Goal: Task Accomplishment & Management: Complete application form

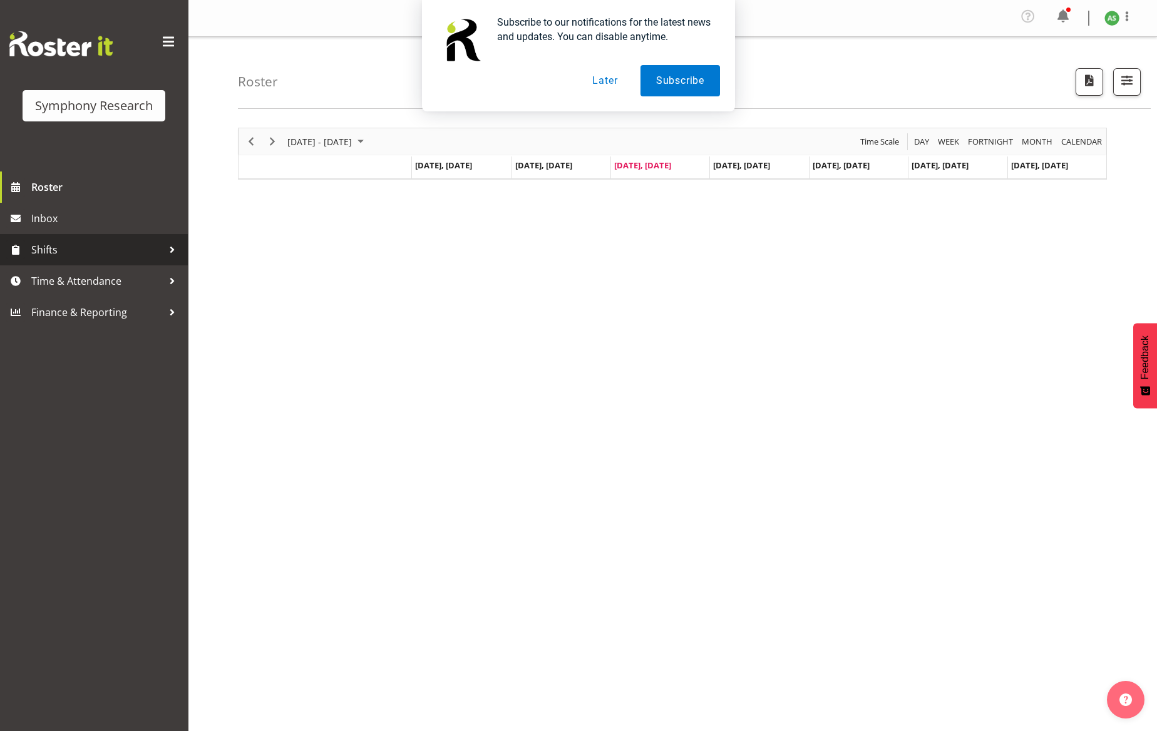
click at [114, 253] on span "Shifts" at bounding box center [97, 249] width 132 height 19
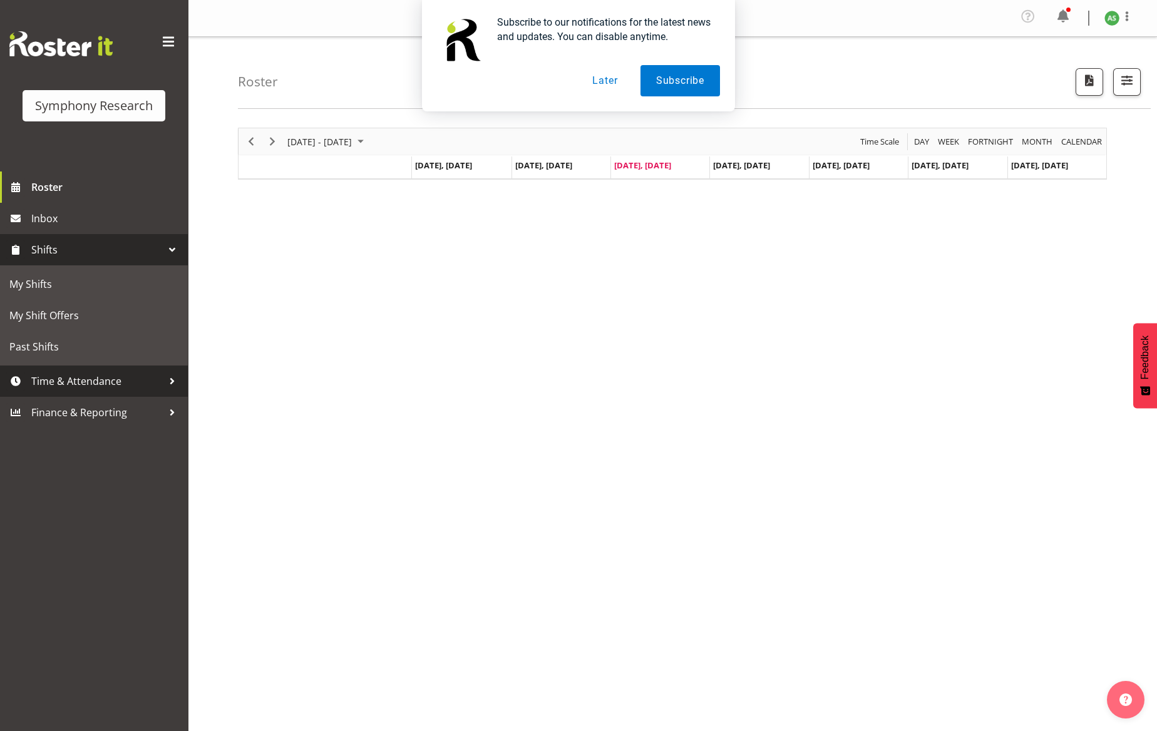
click at [102, 375] on span "Time & Attendance" at bounding box center [97, 381] width 132 height 19
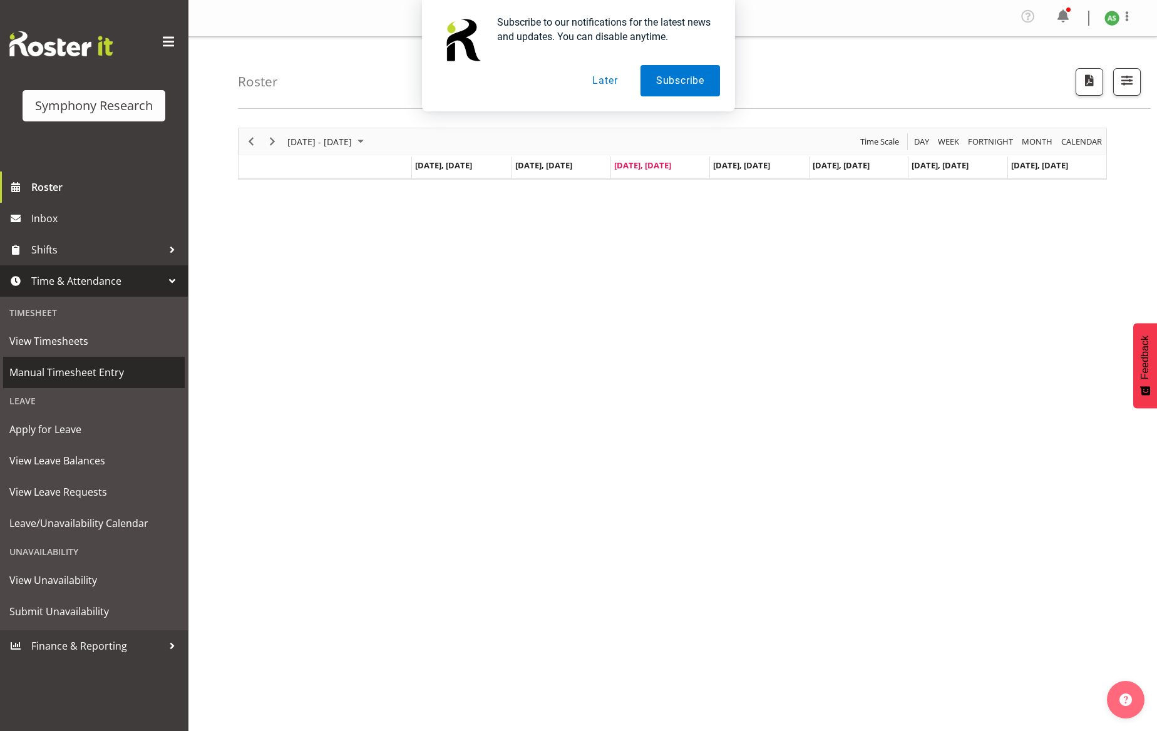
click at [100, 374] on span "Manual Timesheet Entry" at bounding box center [93, 372] width 169 height 19
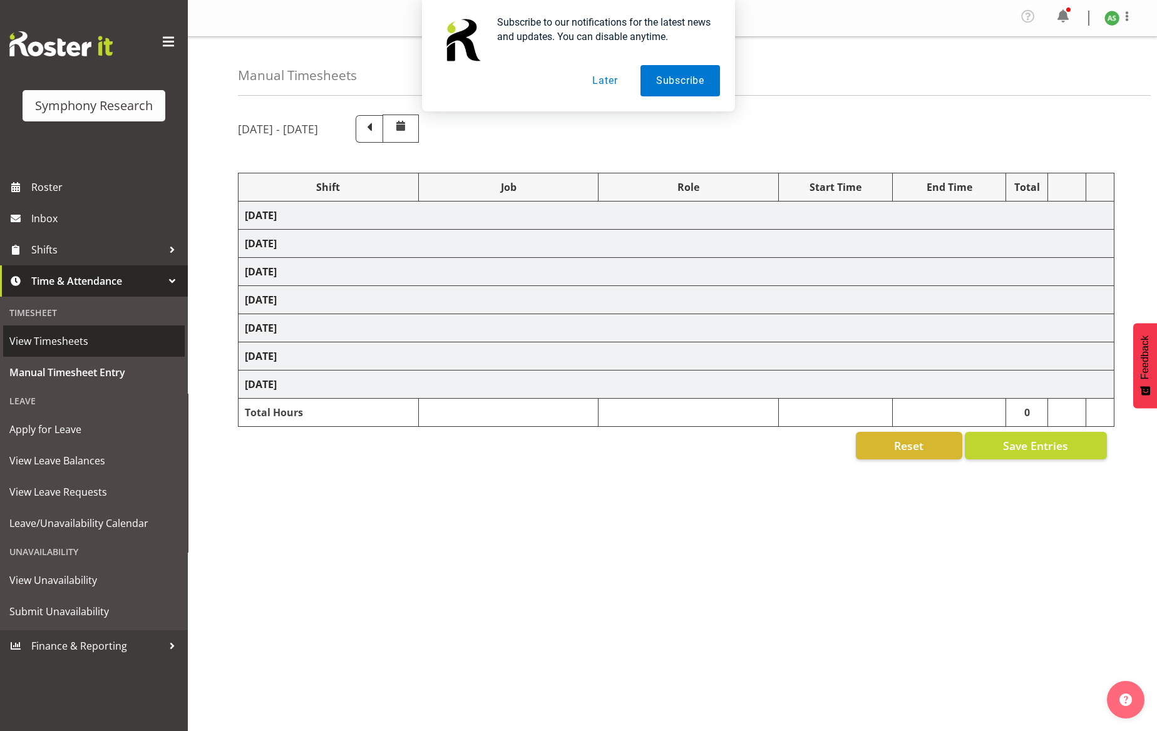
select select "26078"
select select "10576"
select select "47"
select select "26078"
select select "10587"
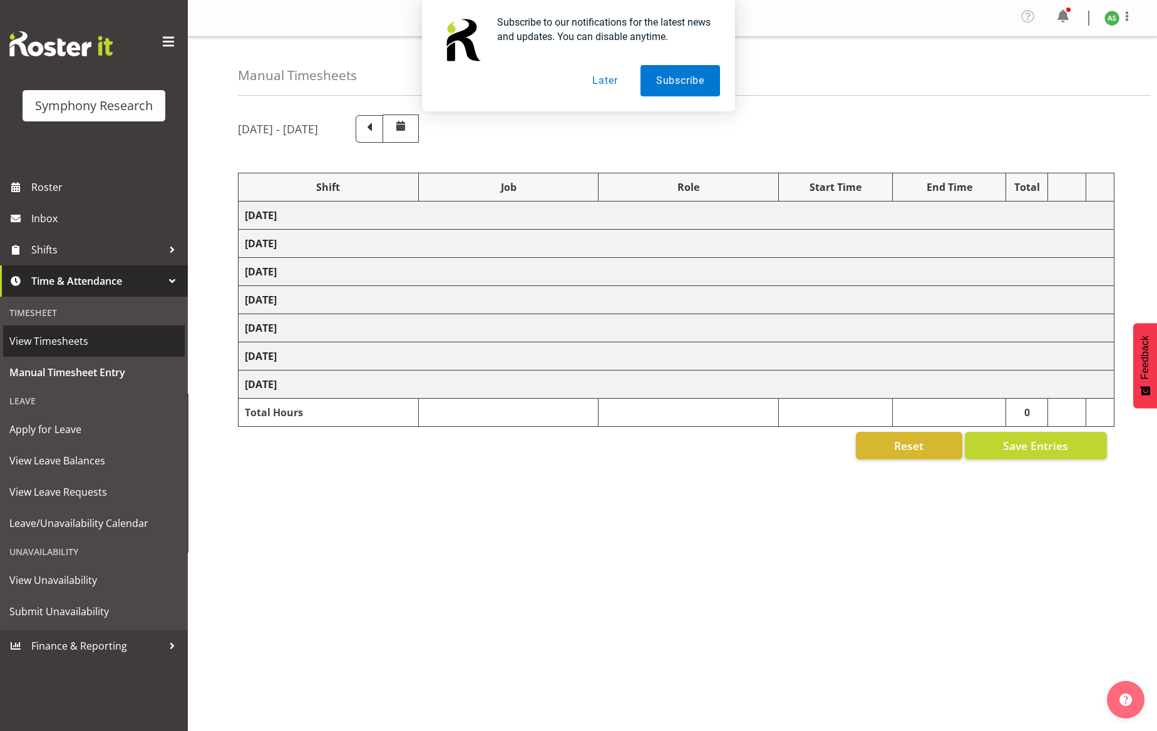
select select "26078"
select select "10587"
select select "47"
select select "26078"
select select "10576"
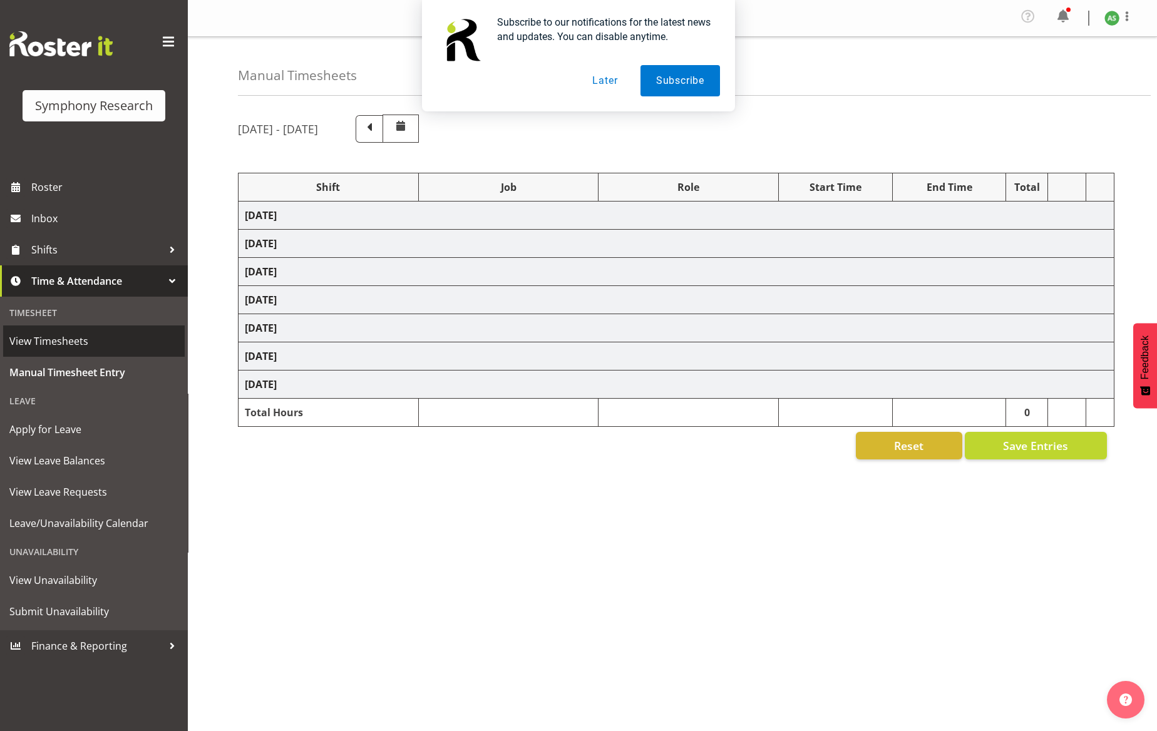
select select "47"
select select "56692"
select select "10499"
select select "47"
select select "26078"
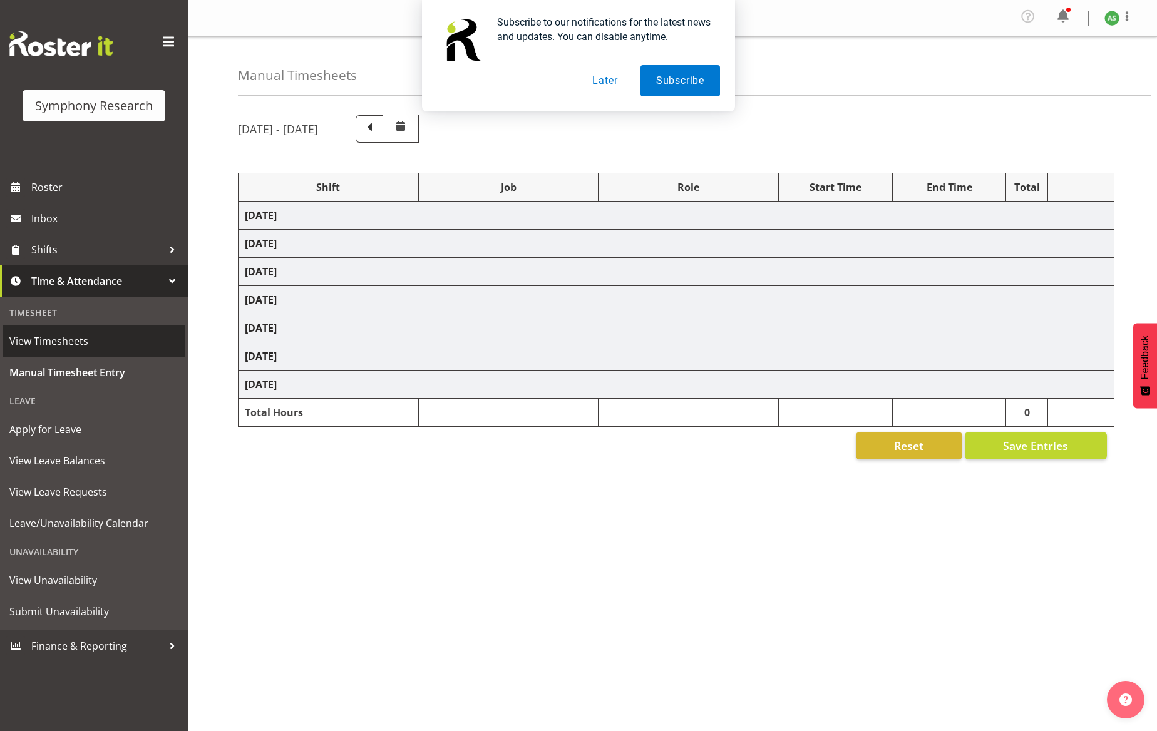
select select "10576"
select select "47"
select select "26078"
select select "10576"
select select "47"
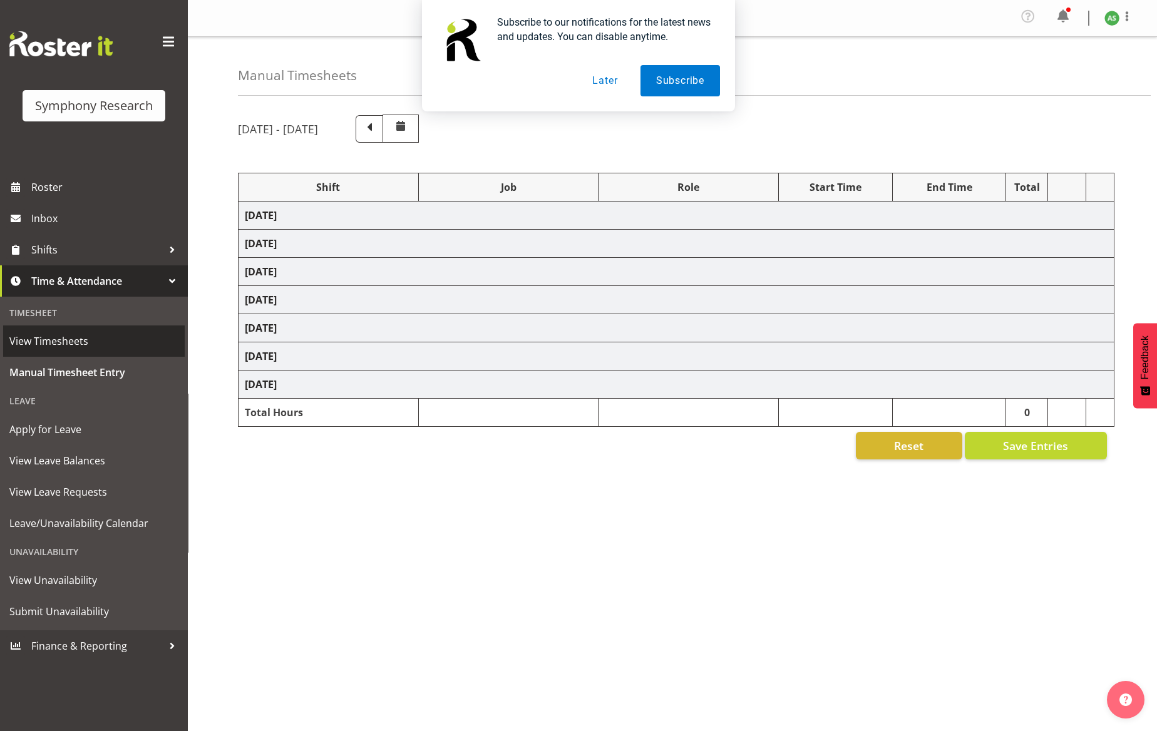
select select "56692"
select select "10499"
select select "47"
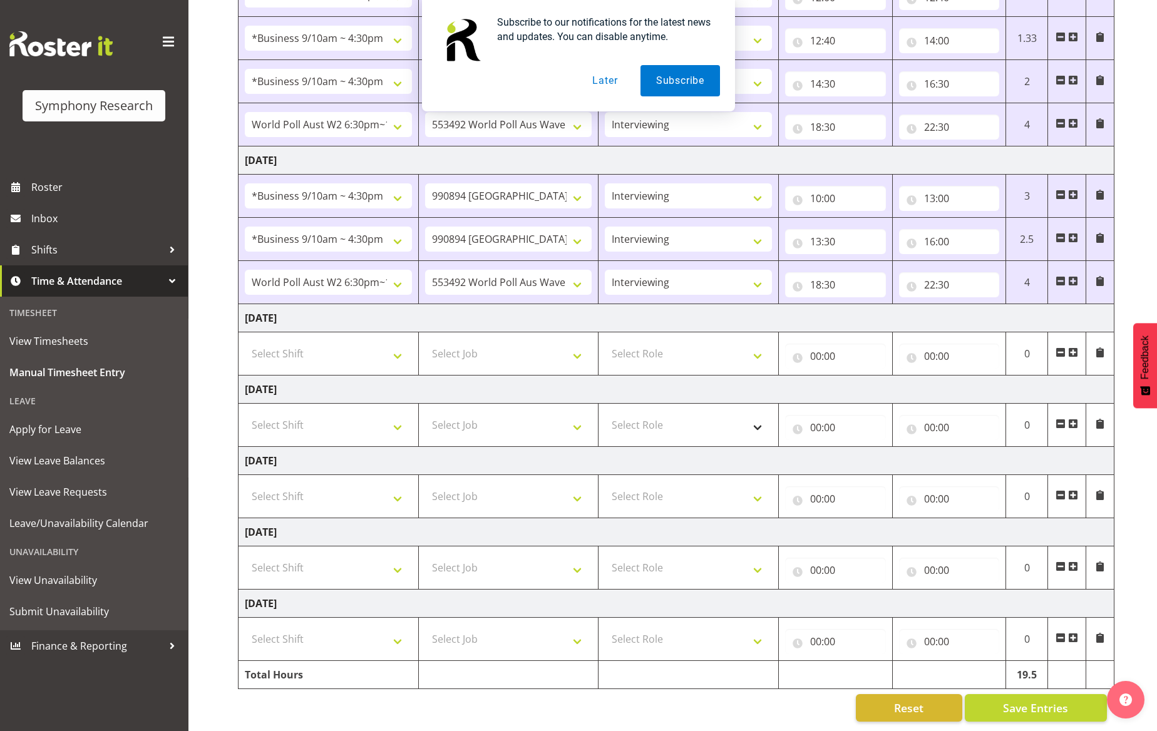
scroll to position [318, 0]
click at [1074, 348] on span at bounding box center [1073, 353] width 10 height 10
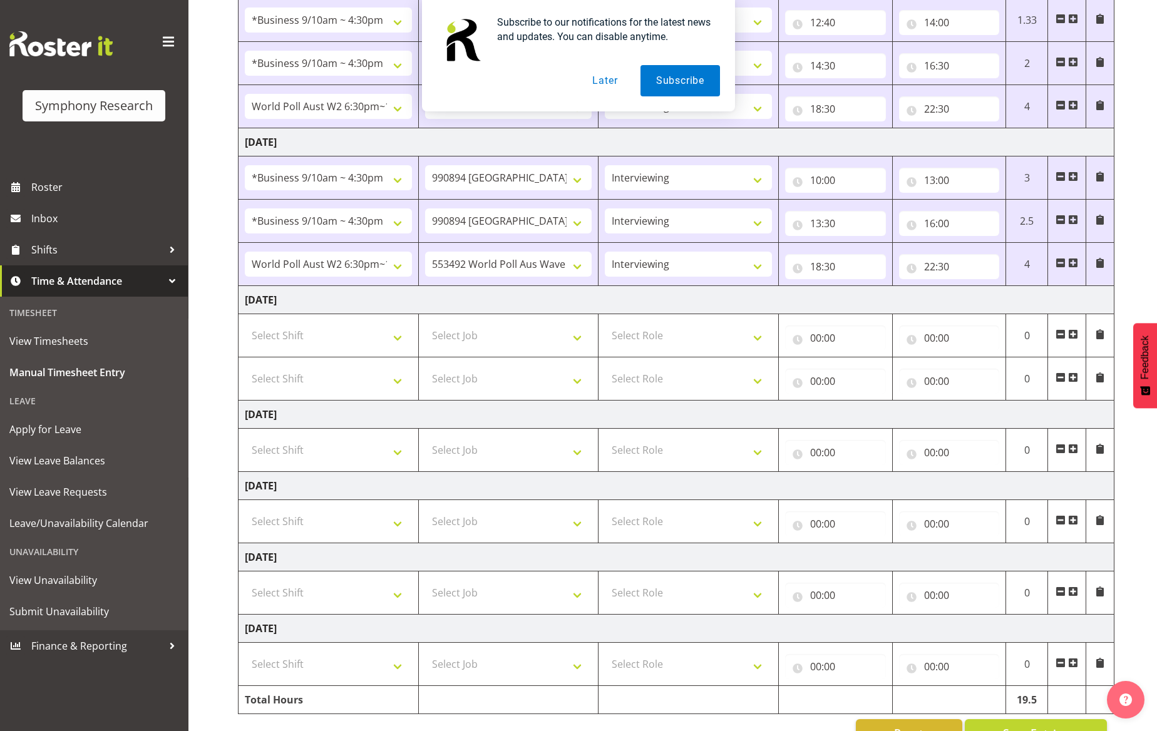
click at [1073, 338] on span at bounding box center [1073, 334] width 10 height 10
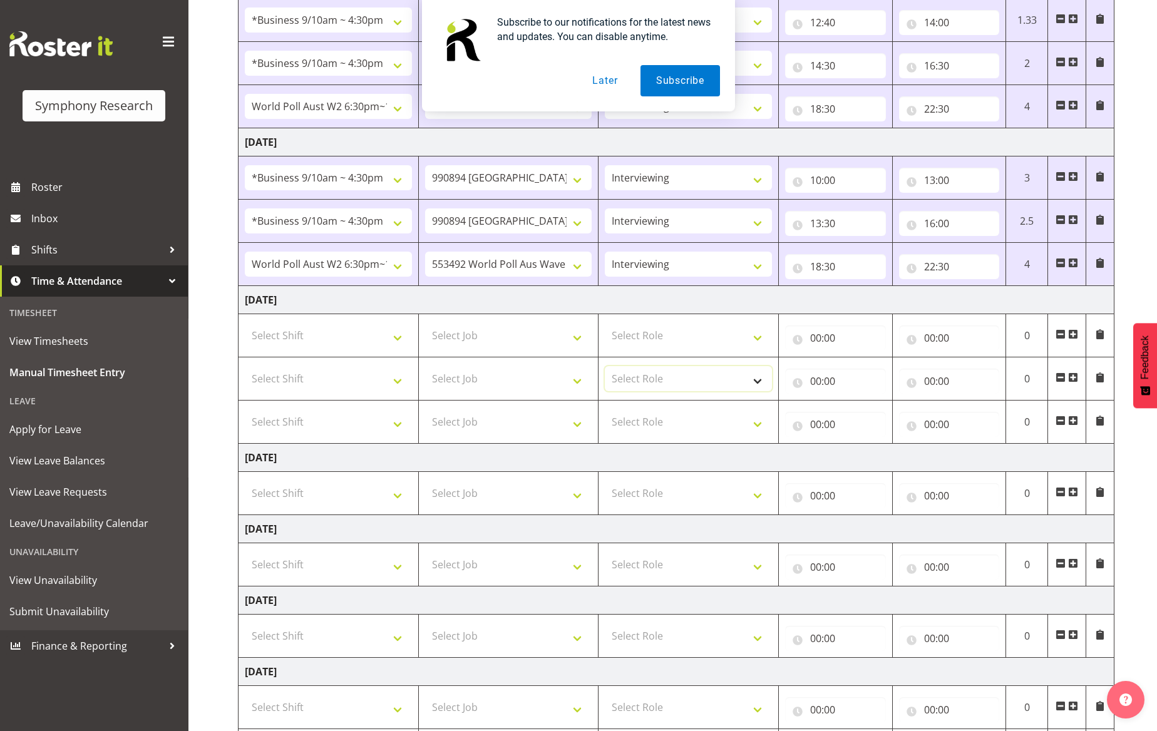
click at [728, 379] on select "Select Role Briefing Interviewing" at bounding box center [688, 378] width 167 height 25
select select "47"
click at [605, 370] on select "Select Role Briefing Interviewing" at bounding box center [688, 378] width 167 height 25
click at [721, 338] on select "Select Role Briefing Interviewing" at bounding box center [688, 335] width 167 height 25
select select "47"
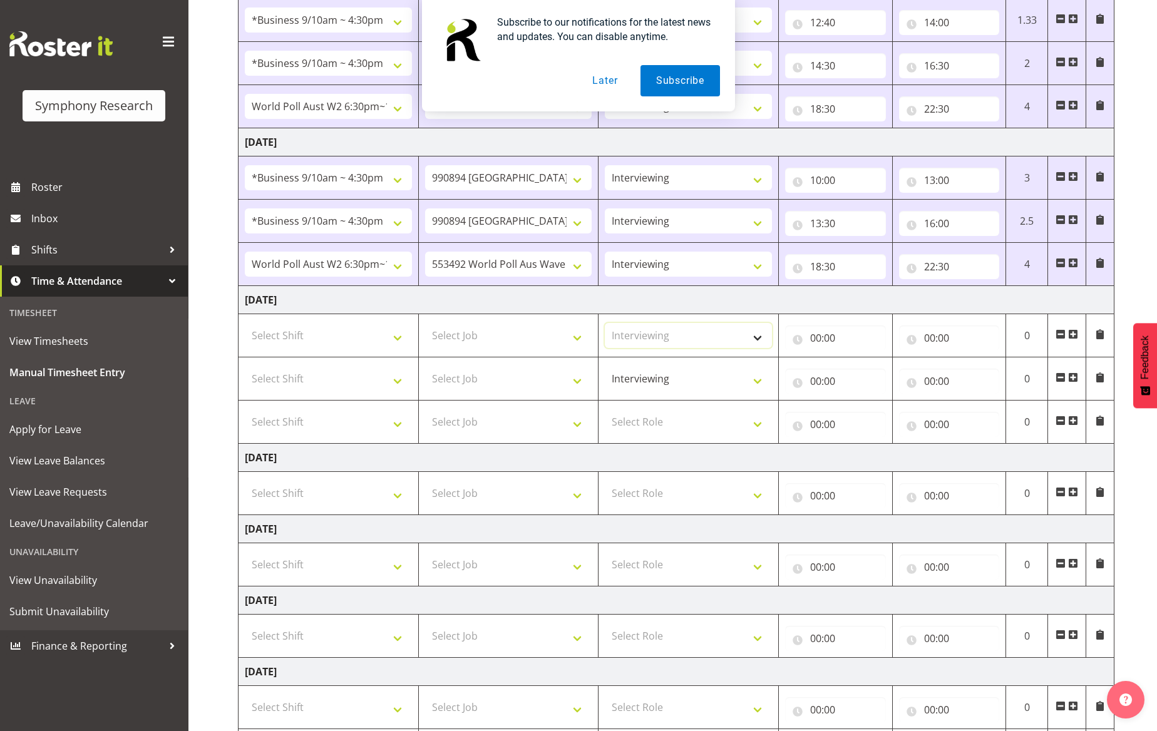
click at [605, 326] on select "Select Role Briefing Interviewing" at bounding box center [688, 335] width 167 height 25
click at [686, 427] on select "Select Role Briefing Interviewing" at bounding box center [688, 422] width 167 height 25
select select "47"
click at [605, 413] on select "Select Role Briefing Interviewing" at bounding box center [688, 422] width 167 height 25
click at [569, 338] on select "Select Job 550060 IF Admin 553492 World Poll Aus Wave 2 Main 2025 553493 World …" at bounding box center [508, 335] width 167 height 25
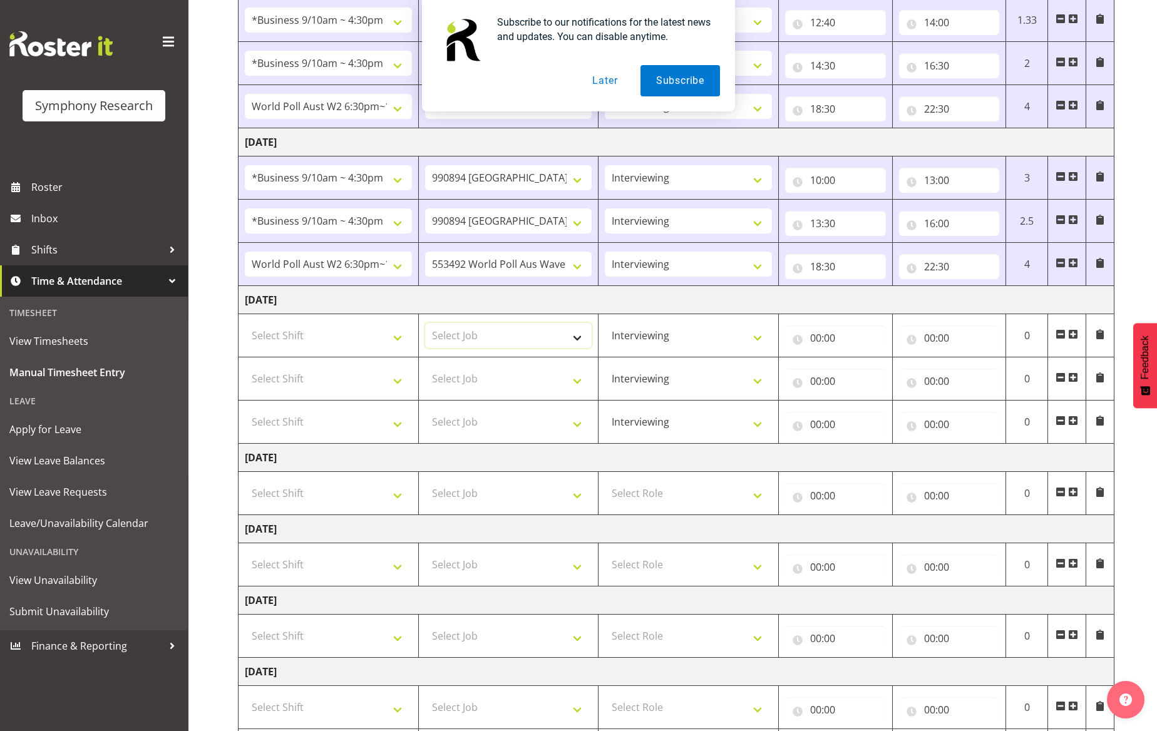
select select "10576"
click at [425, 326] on select "Select Job 550060 IF Admin 553492 World Poll Aus Wave 2 Main 2025 553493 World …" at bounding box center [508, 335] width 167 height 25
click at [381, 334] on select "Select Shift !!Weekend Residential (Roster IT Shift Label) *Business 9/10am ~ 4…" at bounding box center [328, 335] width 167 height 25
select select "26078"
click at [245, 326] on select "Select Shift !!Weekend Residential (Roster IT Shift Label) *Business 9/10am ~ 4…" at bounding box center [328, 335] width 167 height 25
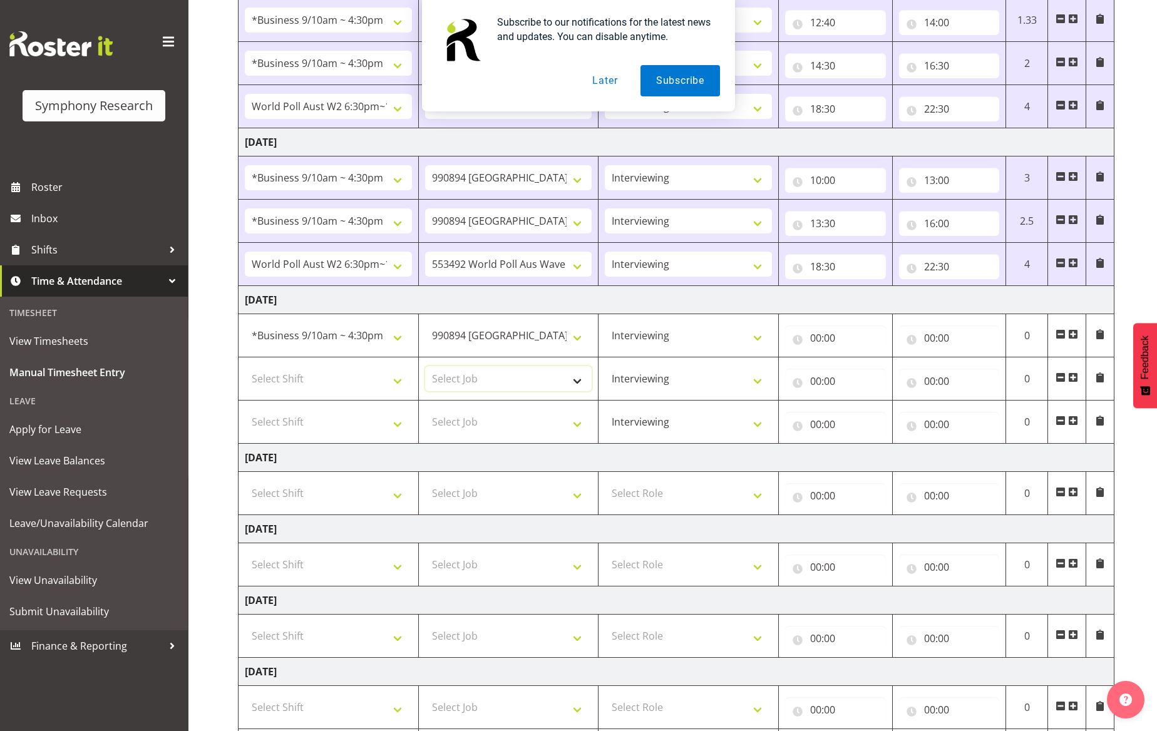
click at [535, 383] on select "Select Job 550060 IF Admin 553492 World Poll Aus Wave 2 Main 2025 553493 World …" at bounding box center [508, 378] width 167 height 25
click at [569, 425] on select "Select Job 550060 IF Admin 553492 World Poll Aus Wave 2 Main 2025 553493 World …" at bounding box center [508, 422] width 167 height 25
click at [571, 420] on select "Select Job 550060 IF Admin 553492 World Poll Aus Wave 2 Main 2025 553493 World …" at bounding box center [508, 422] width 167 height 25
click at [624, 11] on div "Subscribe to our notifications for the latest news and updates. You can disable…" at bounding box center [578, 55] width 313 height 111
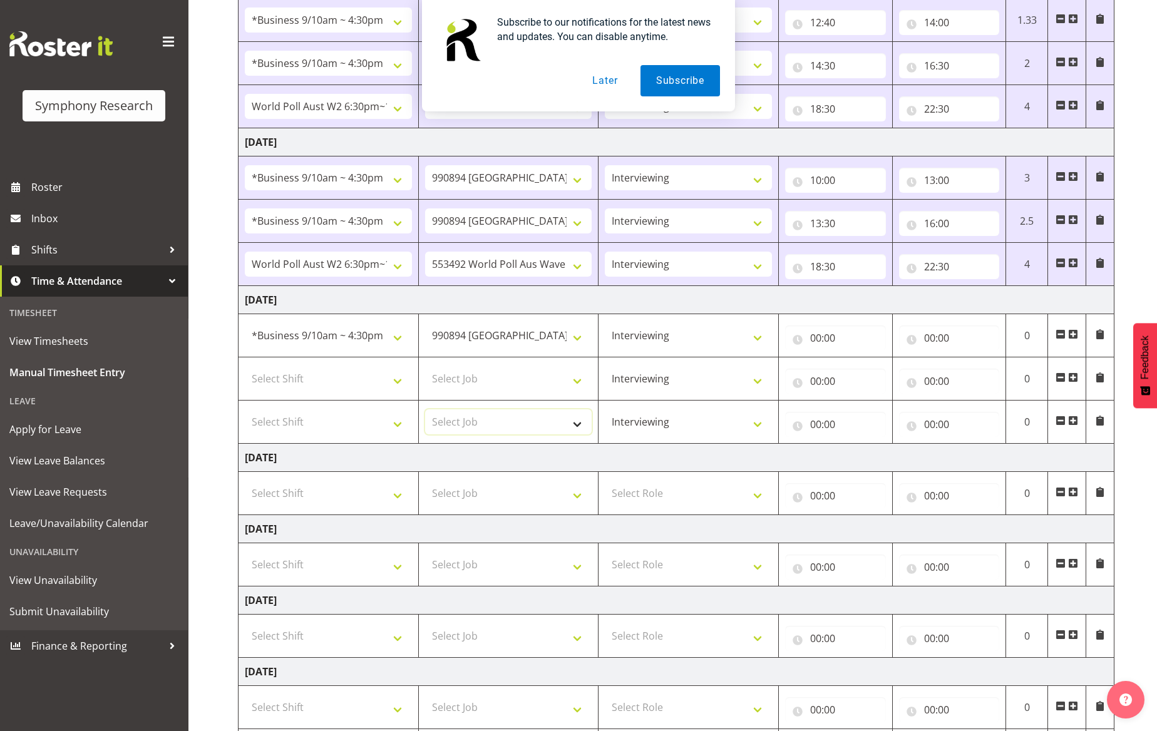
click at [562, 426] on select "Select Job 550060 IF Admin 553492 World Poll Aus Wave 2 Main 2025 553493 World …" at bounding box center [508, 422] width 167 height 25
select select "10499"
click at [425, 413] on select "Select Job 550060 IF Admin 553492 World Poll Aus Wave 2 Main 2025 553493 World …" at bounding box center [508, 422] width 167 height 25
click at [817, 345] on input "00:00" at bounding box center [835, 338] width 101 height 25
click at [867, 372] on select "00 01 02 03 04 05 06 07 08 09 10 11 12 13 14 15 16 17 18 19 20 21 22 23" at bounding box center [871, 370] width 28 height 25
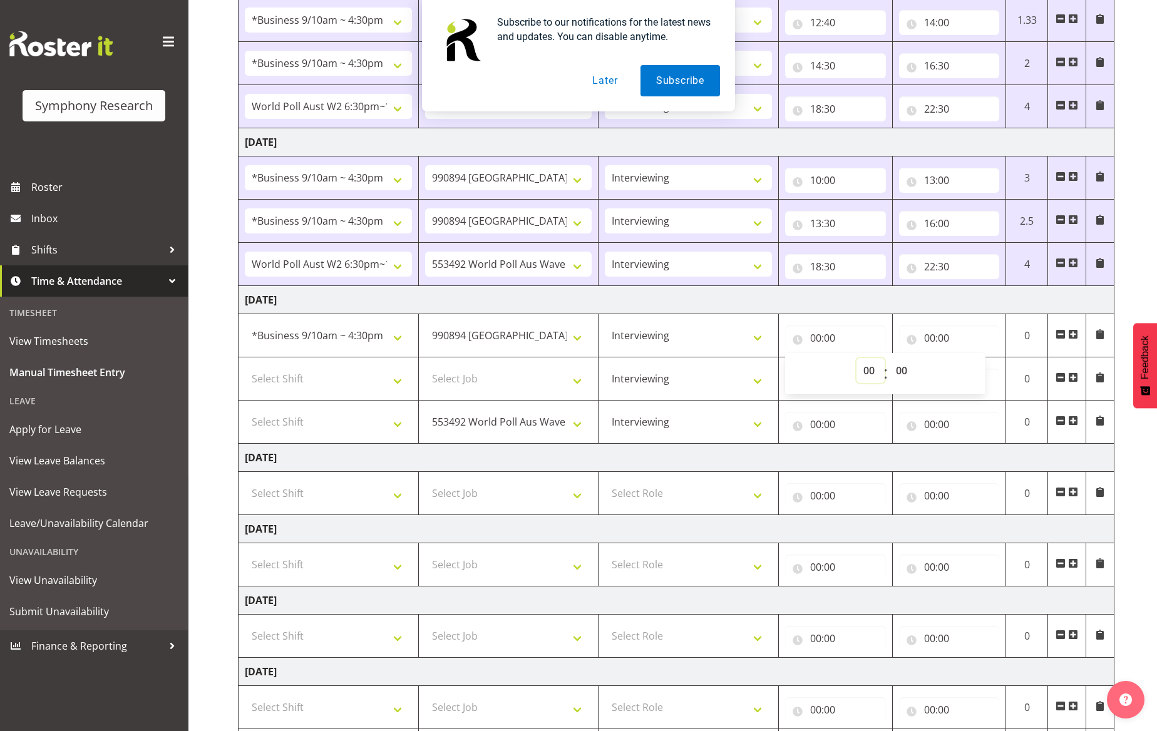
select select "10"
click at [857, 361] on select "00 01 02 03 04 05 06 07 08 09 10 11 12 13 14 15 16 17 18 19 20 21 22 23" at bounding box center [871, 370] width 28 height 25
type input "10:00"
click at [927, 341] on input "00:00" at bounding box center [949, 338] width 101 height 25
click at [982, 368] on select "00 01 02 03 04 05 06 07 08 09 10 11 12 13 14 15 16 17 18 19 20 21 22 23" at bounding box center [985, 370] width 28 height 25
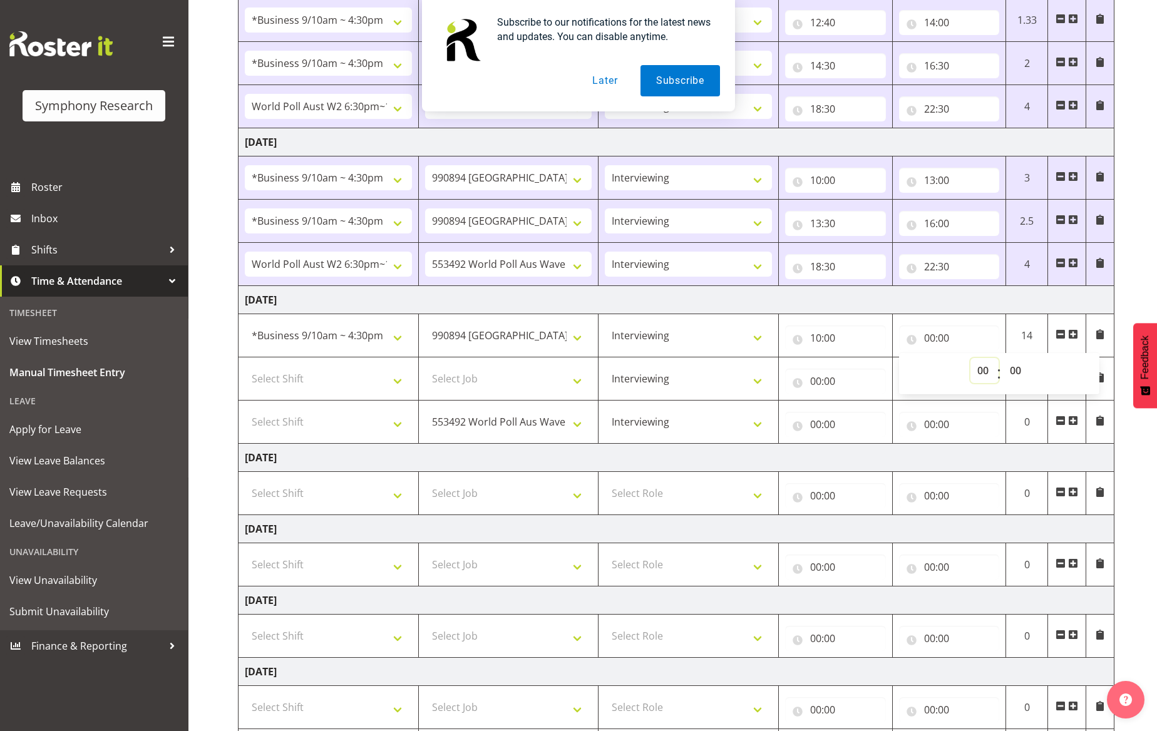
select select "13"
click at [971, 361] on select "00 01 02 03 04 05 06 07 08 09 10 11 12 13 14 15 16 17 18 19 20 21 22 23" at bounding box center [985, 370] width 28 height 25
type input "13:00"
click at [949, 338] on input "13:00" at bounding box center [949, 338] width 101 height 25
click at [948, 337] on input "13:00" at bounding box center [949, 338] width 101 height 25
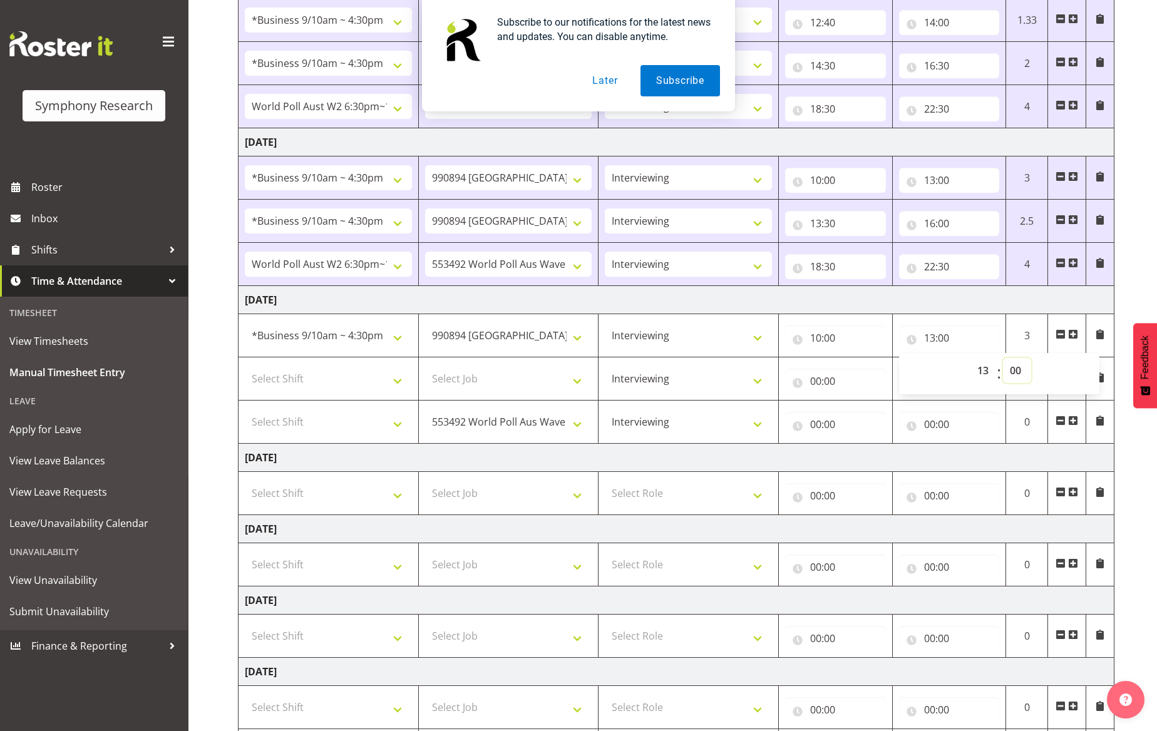
click at [1013, 368] on select "00 01 02 03 04 05 06 07 08 09 10 11 12 13 14 15 16 17 18 19 20 21 22 23 24 25 2…" at bounding box center [1017, 370] width 28 height 25
select select "45"
click at [1003, 361] on select "00 01 02 03 04 05 06 07 08 09 10 11 12 13 14 15 16 17 18 19 20 21 22 23 24 25 2…" at bounding box center [1017, 370] width 28 height 25
type input "13:45"
click at [814, 381] on input "00:00" at bounding box center [835, 381] width 101 height 25
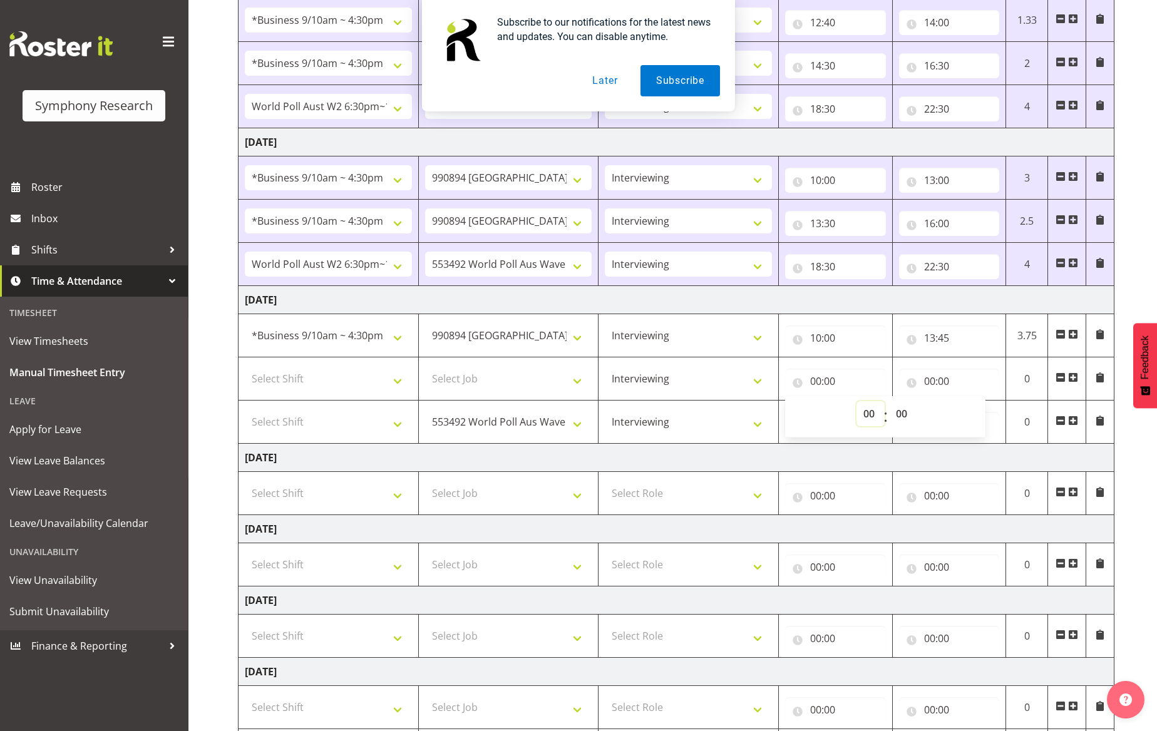
click at [866, 413] on select "00 01 02 03 04 05 06 07 08 09 10 11 12 13 14 15 16 17 18 19 20 21 22 23" at bounding box center [871, 413] width 28 height 25
select select "14"
click at [857, 405] on select "00 01 02 03 04 05 06 07 08 09 10 11 12 13 14 15 16 17 18 19 20 21 22 23" at bounding box center [871, 413] width 28 height 25
type input "14:00"
click at [835, 380] on input "14:00" at bounding box center [835, 381] width 101 height 25
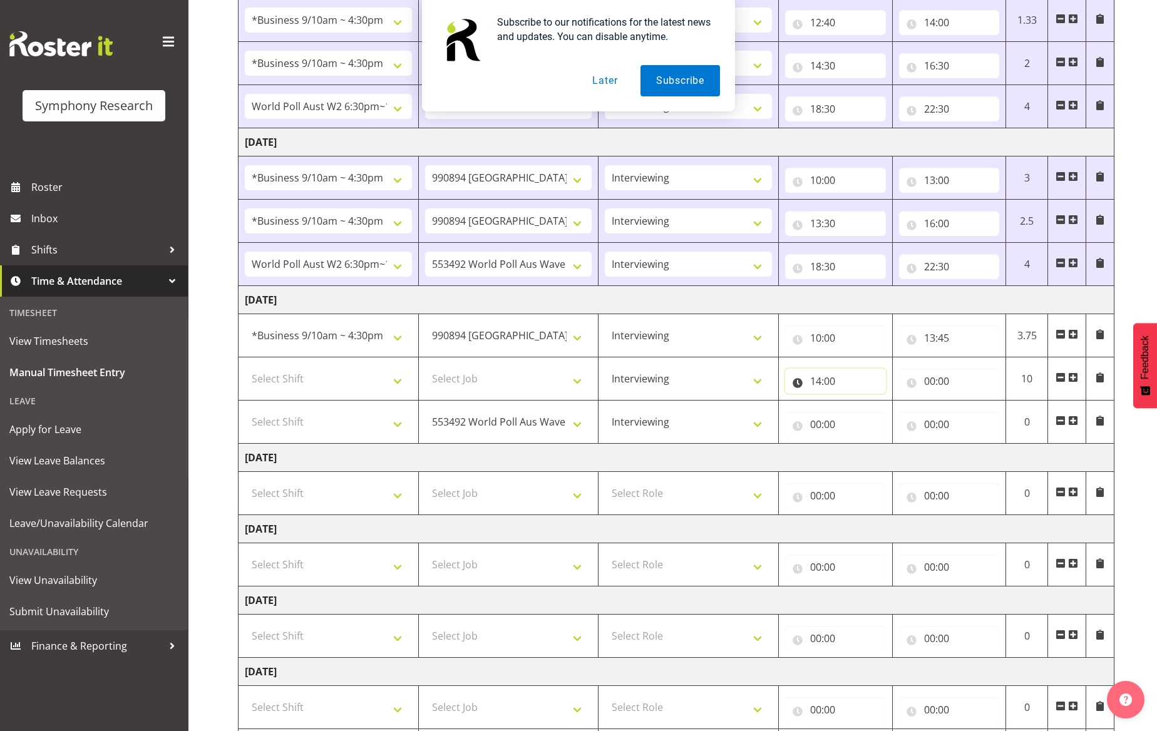
click at [833, 381] on input "14:00" at bounding box center [835, 381] width 101 height 25
click at [904, 413] on select "00 01 02 03 04 05 06 07 08 09 10 11 12 13 14 15 16 17 18 19 20 21 22 23 24 25 2…" at bounding box center [903, 413] width 28 height 25
select select "15"
click at [889, 405] on select "00 01 02 03 04 05 06 07 08 09 10 11 12 13 14 15 16 17 18 19 20 21 22 23 24 25 2…" at bounding box center [903, 413] width 28 height 25
type input "14:15"
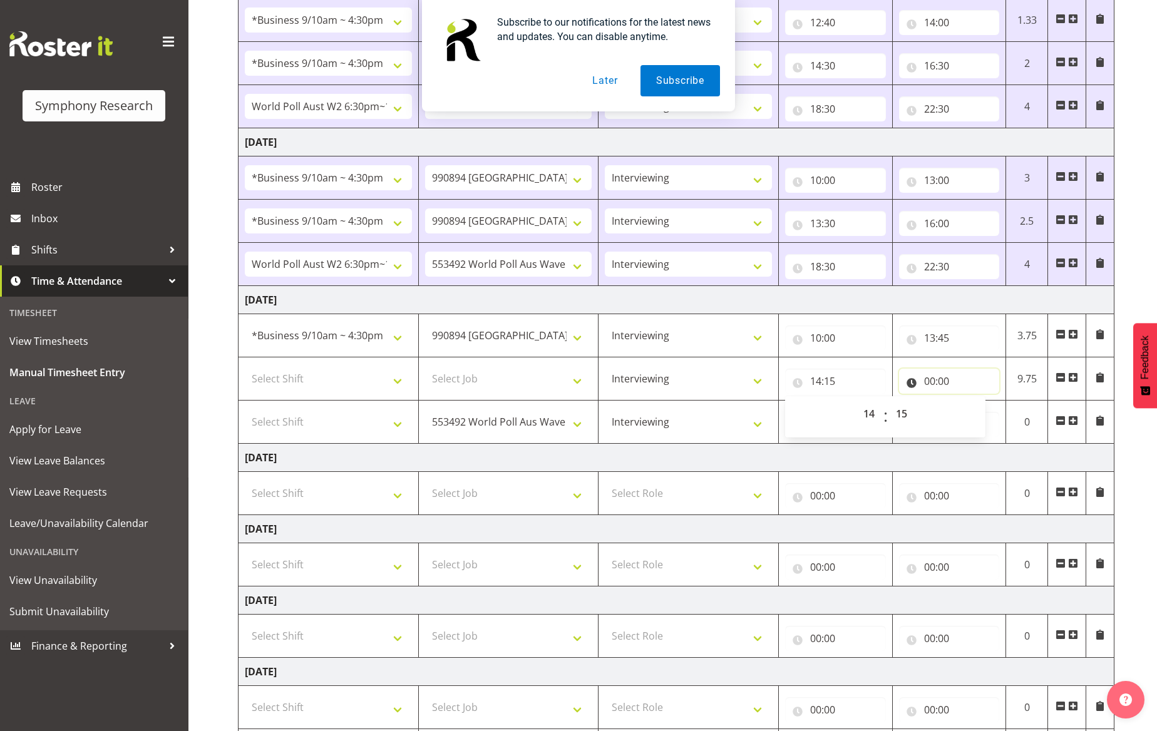
click at [929, 378] on input "00:00" at bounding box center [949, 381] width 101 height 25
drag, startPoint x: 979, startPoint y: 413, endPoint x: 980, endPoint y: 405, distance: 7.5
click at [979, 412] on select "00 01 02 03 04 05 06 07 08 09 10 11 12 13 14 15 16 17 18 19 20 21 22 23" at bounding box center [985, 413] width 28 height 25
select select "16"
click at [971, 405] on select "00 01 02 03 04 05 06 07 08 09 10 11 12 13 14 15 16 17 18 19 20 21 22 23" at bounding box center [985, 413] width 28 height 25
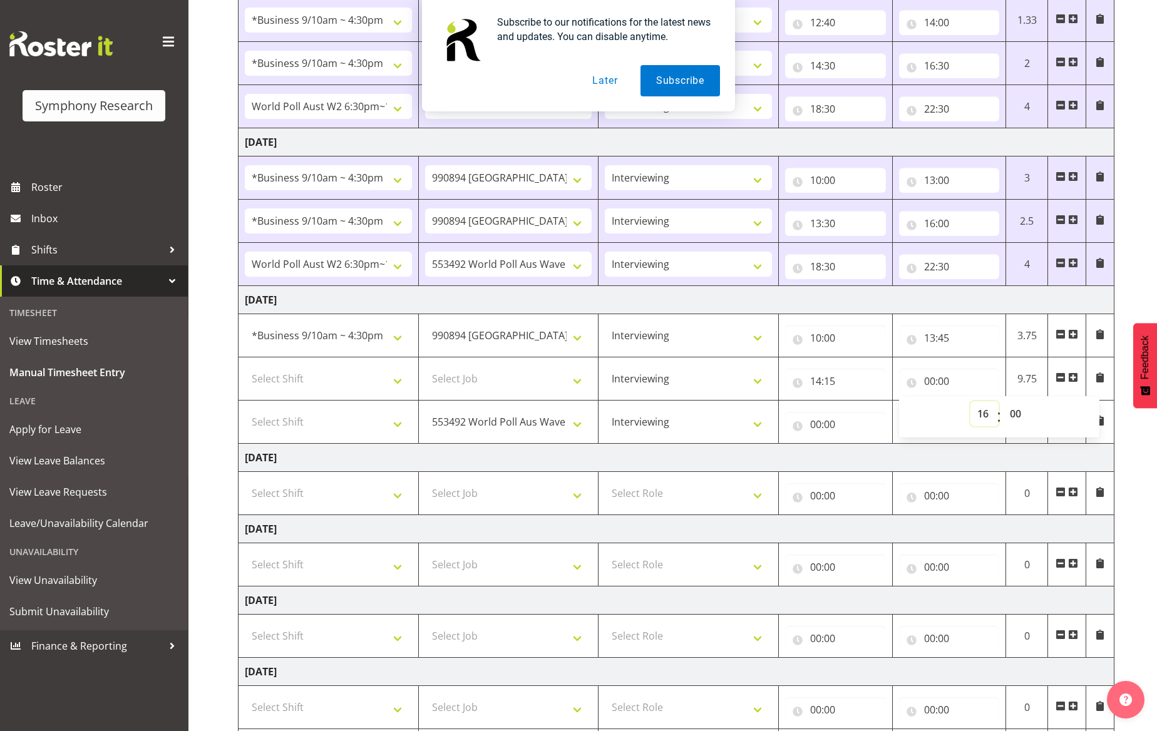
type input "16:00"
click at [567, 380] on select "Select Job 550060 IF Admin 553492 World Poll Aus Wave 2 Main 2025 553493 World …" at bounding box center [508, 378] width 167 height 25
select select "10576"
click at [425, 370] on select "Select Job 550060 IF Admin 553492 World Poll Aus Wave 2 Main 2025 553493 World …" at bounding box center [508, 378] width 167 height 25
click at [396, 385] on select "Select Shift !!Weekend Residential (Roster IT Shift Label) *Business 9/10am ~ 4…" at bounding box center [328, 378] width 167 height 25
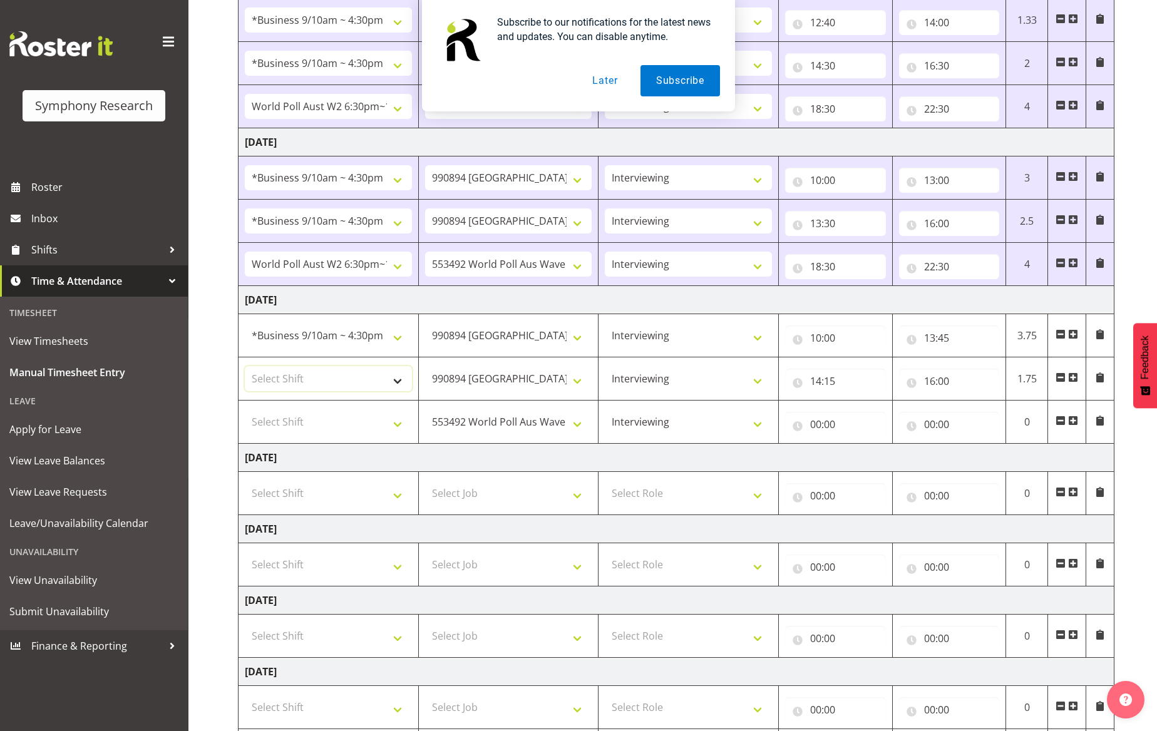
select select "26078"
click at [245, 370] on select "Select Shift !!Weekend Residential (Roster IT Shift Label) *Business 9/10am ~ 4…" at bounding box center [328, 378] width 167 height 25
click at [389, 421] on select "Select Shift !!Weekend Residential (Roster IT Shift Label) *Business 9/10am ~ 4…" at bounding box center [328, 422] width 167 height 25
select select "56692"
click at [245, 413] on select "Select Shift !!Weekend Residential (Roster IT Shift Label) *Business 9/10am ~ 4…" at bounding box center [328, 422] width 167 height 25
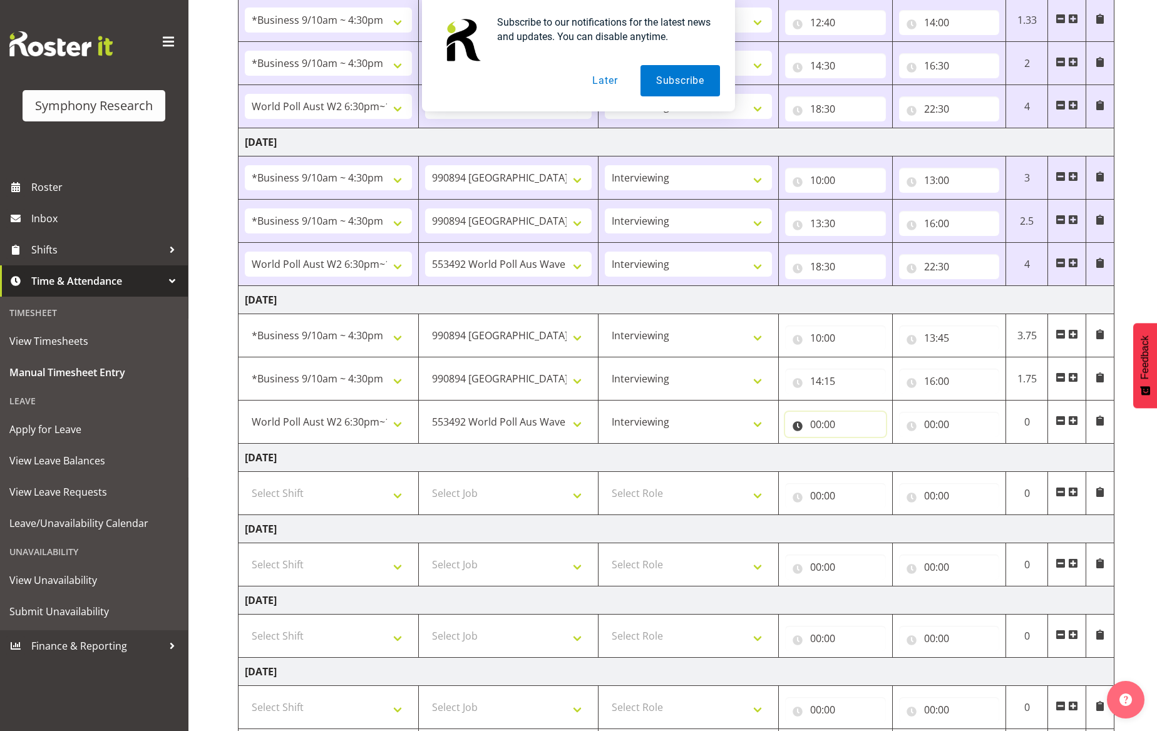
click at [811, 424] on input "00:00" at bounding box center [835, 424] width 101 height 25
click at [867, 457] on select "00 01 02 03 04 05 06 07 08 09 10 11 12 13 14 15 16 17 18 19 20 21 22 23" at bounding box center [871, 457] width 28 height 25
select select "18"
click at [857, 448] on select "00 01 02 03 04 05 06 07 08 09 10 11 12 13 14 15 16 17 18 19 20 21 22 23" at bounding box center [871, 457] width 28 height 25
type input "18:00"
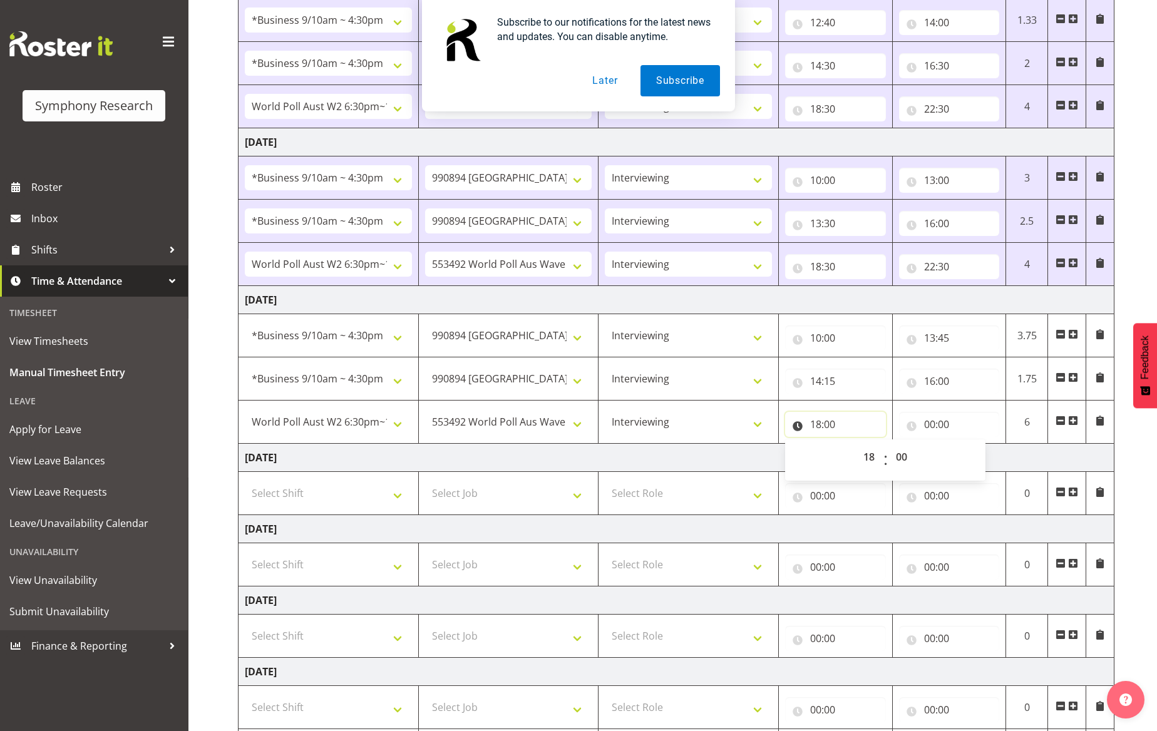
click at [834, 426] on input "18:00" at bounding box center [835, 424] width 101 height 25
click at [833, 423] on input "18:00" at bounding box center [835, 424] width 101 height 25
click at [902, 456] on select "00 01 02 03 04 05 06 07 08 09 10 11 12 13 14 15 16 17 18 19 20 21 22 23 24 25 2…" at bounding box center [903, 457] width 28 height 25
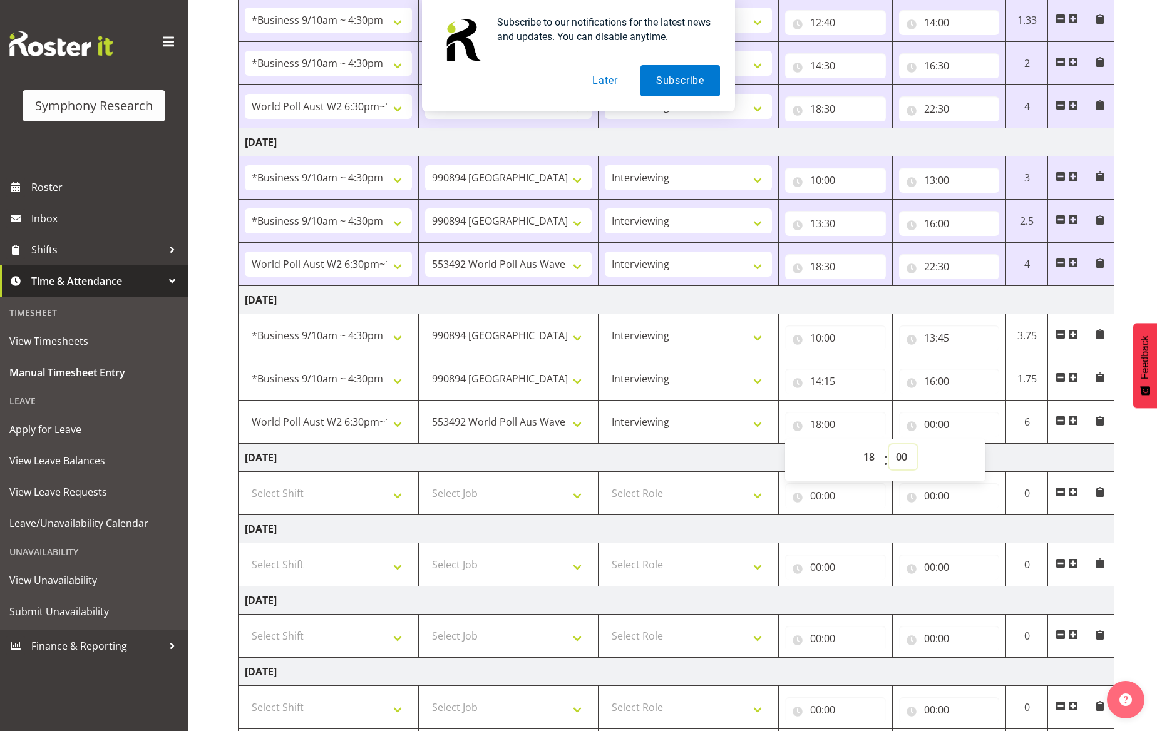
select select "30"
click at [889, 448] on select "00 01 02 03 04 05 06 07 08 09 10 11 12 13 14 15 16 17 18 19 20 21 22 23 24 25 2…" at bounding box center [903, 457] width 28 height 25
type input "18:30"
click at [925, 428] on input "00:00" at bounding box center [949, 424] width 101 height 25
click at [928, 426] on input "00:00" at bounding box center [949, 424] width 101 height 25
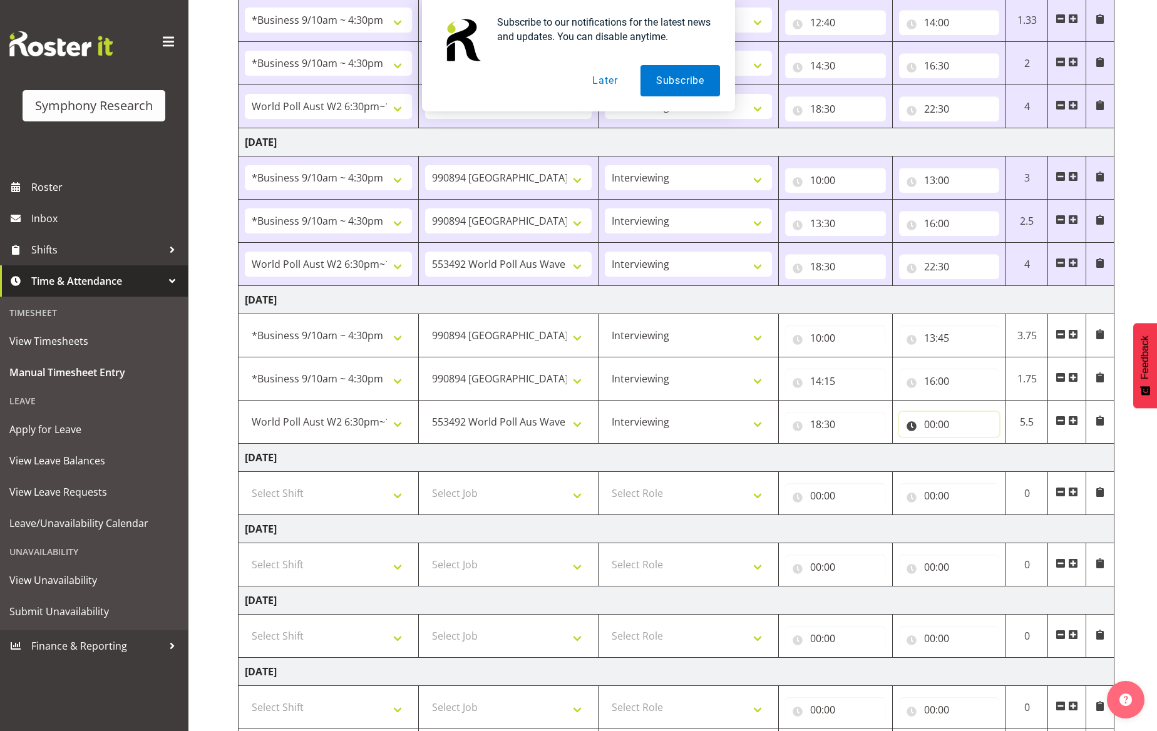
click at [928, 426] on input "00:00" at bounding box center [949, 424] width 101 height 25
click at [982, 457] on select "00 01 02 03 04 05 06 07 08 09 10 11 12 13 14 15 16 17 18 19 20 21 22 23" at bounding box center [985, 457] width 28 height 25
select select "22"
click at [971, 448] on select "00 01 02 03 04 05 06 07 08 09 10 11 12 13 14 15 16 17 18 19 20 21 22 23" at bounding box center [985, 457] width 28 height 25
type input "22:00"
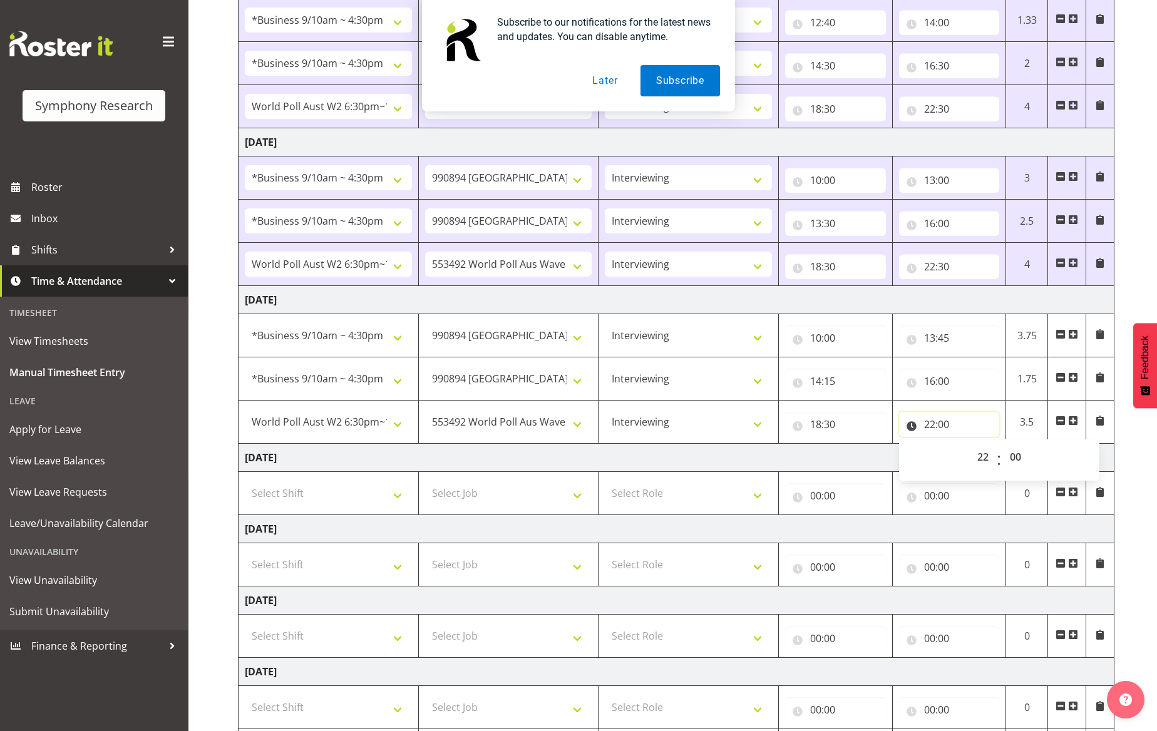
click at [948, 424] on input "22:00" at bounding box center [949, 424] width 101 height 25
click at [948, 426] on input "22:00" at bounding box center [949, 424] width 101 height 25
click at [1016, 458] on select "00 01 02 03 04 05 06 07 08 09 10 11 12 13 14 15 16 17 18 19 20 21 22 23 24 25 2…" at bounding box center [1017, 457] width 28 height 25
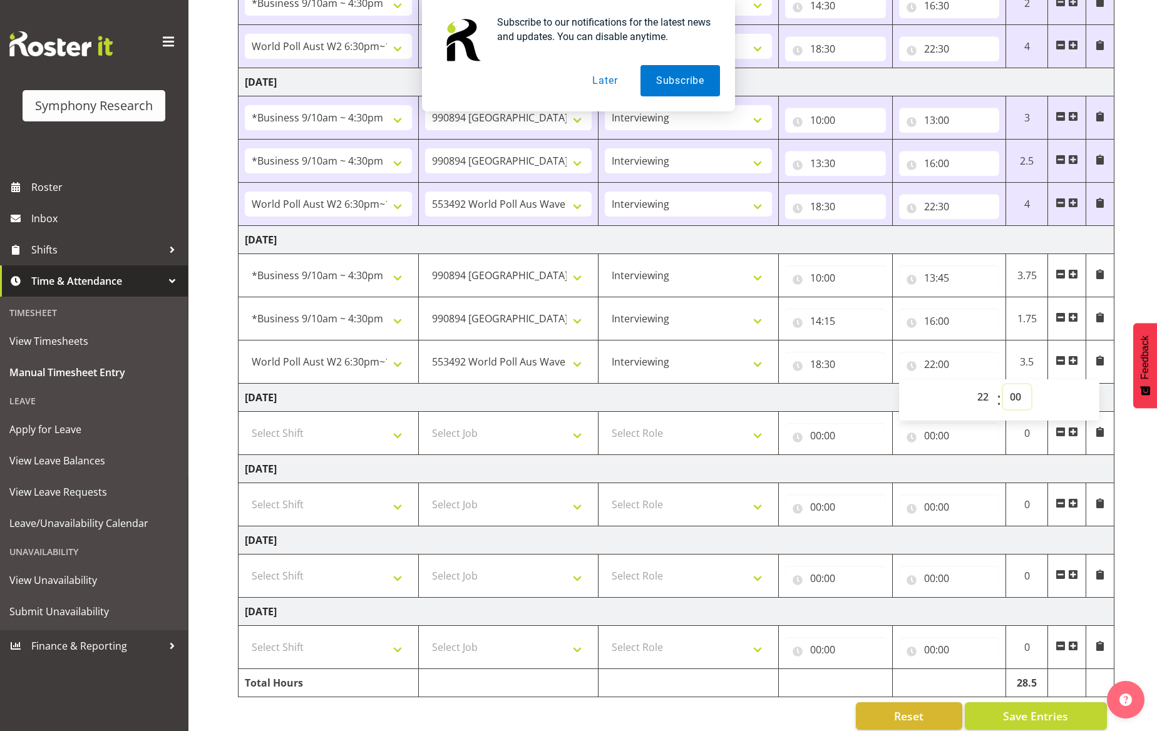
scroll to position [404, 0]
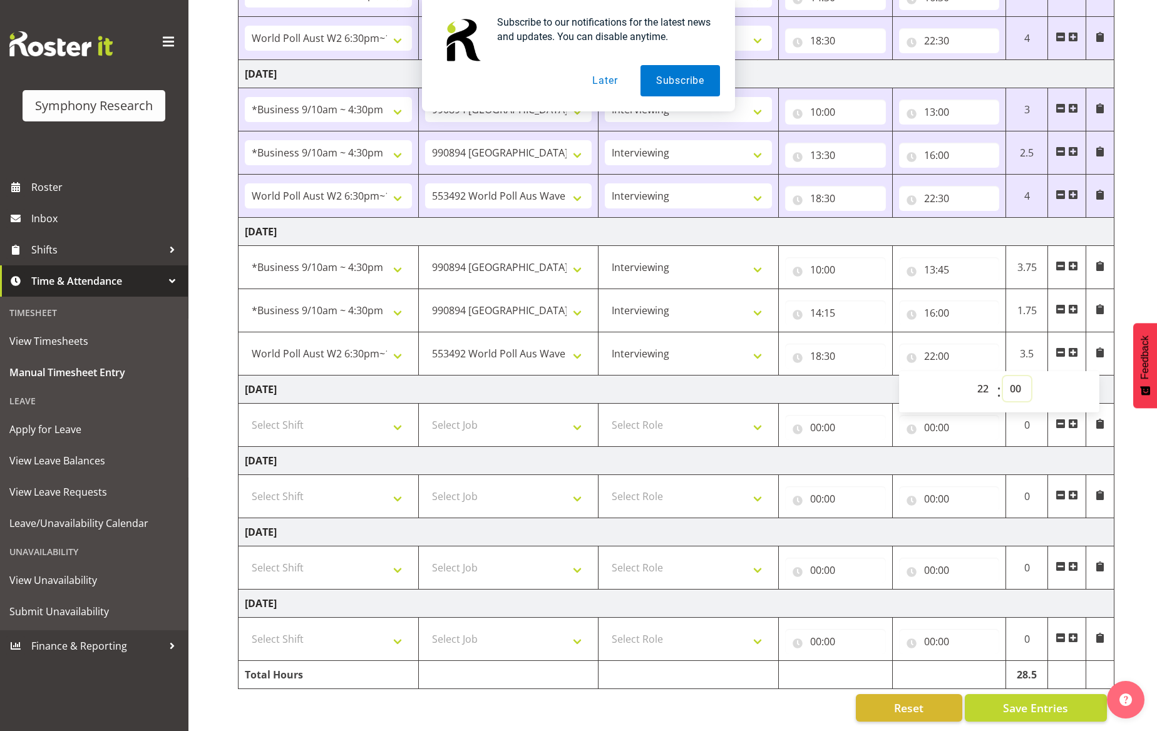
click at [1015, 376] on select "00 01 02 03 04 05 06 07 08 09 10 11 12 13 14 15 16 17 18 19 20 21 22 23 24 25 2…" at bounding box center [1017, 388] width 28 height 25
select select "30"
click at [1003, 376] on select "00 01 02 03 04 05 06 07 08 09 10 11 12 13 14 15 16 17 18 19 20 21 22 23 24 25 2…" at bounding box center [1017, 388] width 28 height 25
type input "22:30"
click at [1001, 698] on button "Save Entries" at bounding box center [1036, 709] width 142 height 28
